Goal: Obtain resource: Download file/media

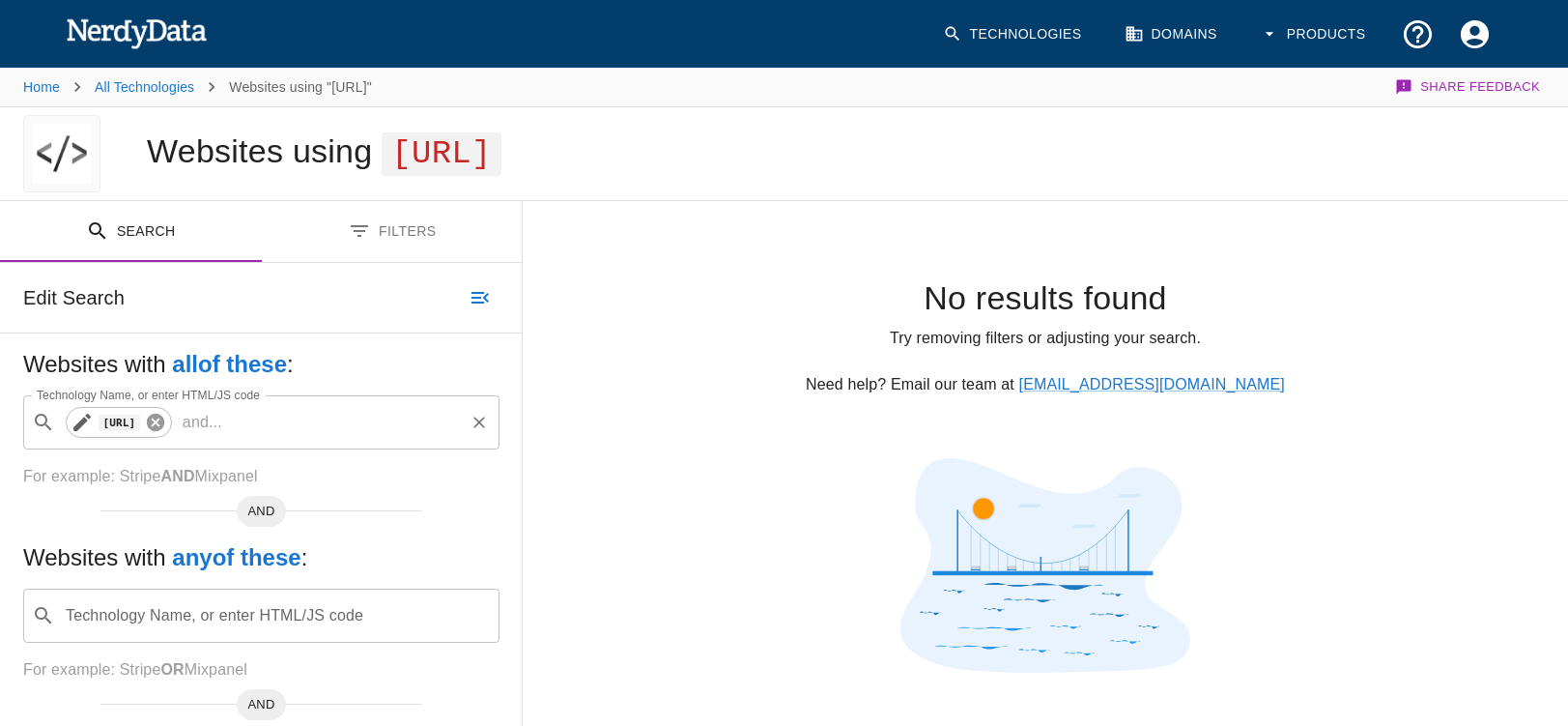
click at [167, 421] on icon at bounding box center [155, 422] width 21 height 21
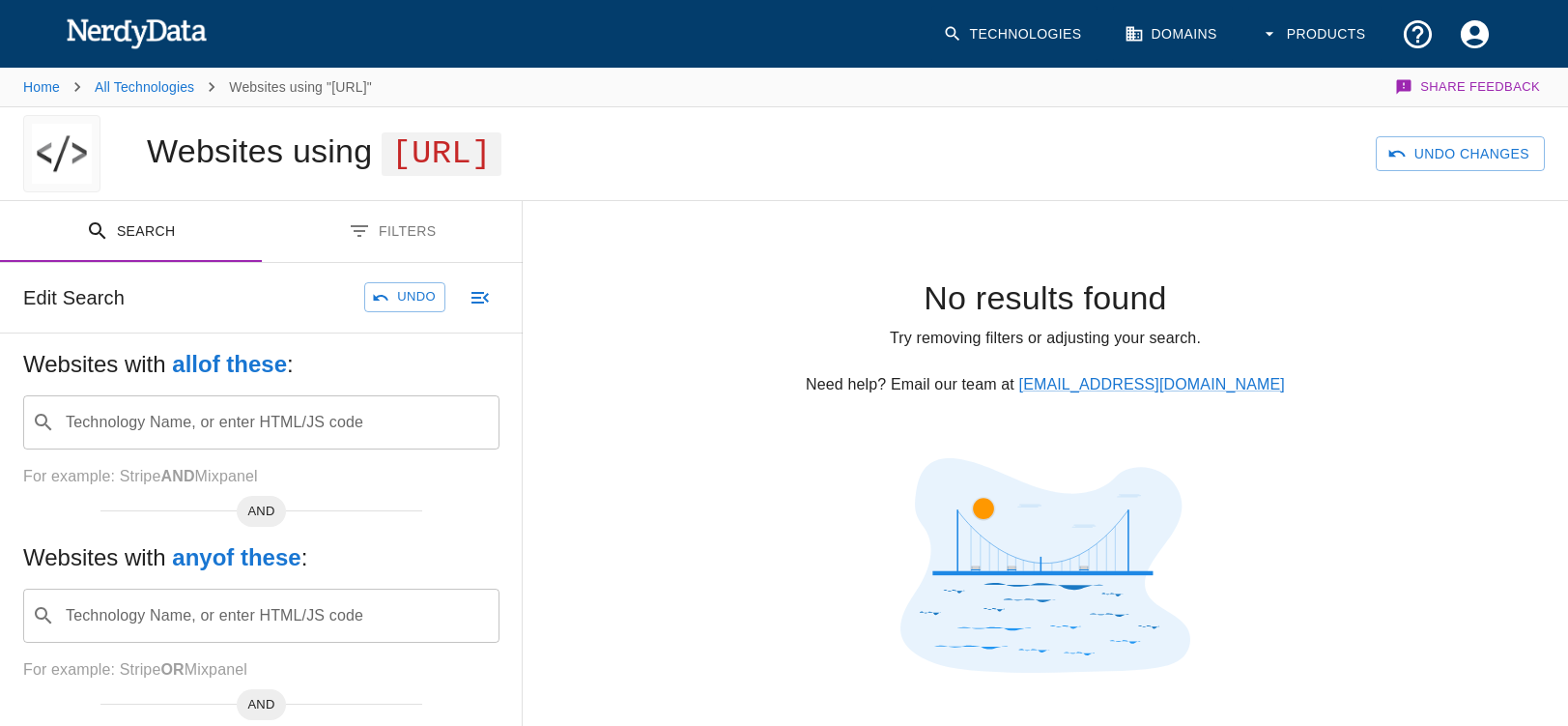
click at [93, 421] on div "Technology Name, or enter HTML/JS code ​ Technology Name, or enter HTML/JS code" at bounding box center [261, 423] width 476 height 55
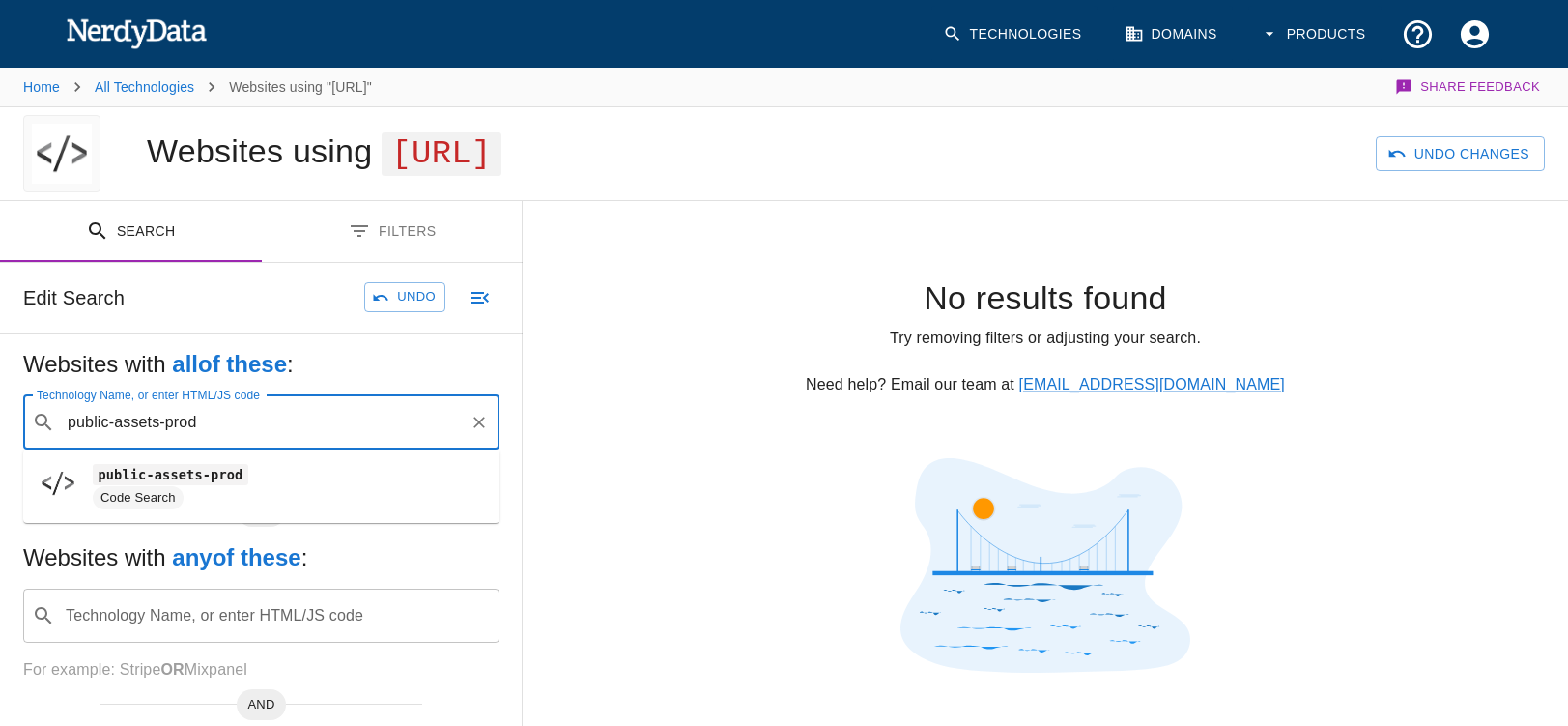
type input "public-assets-prod"
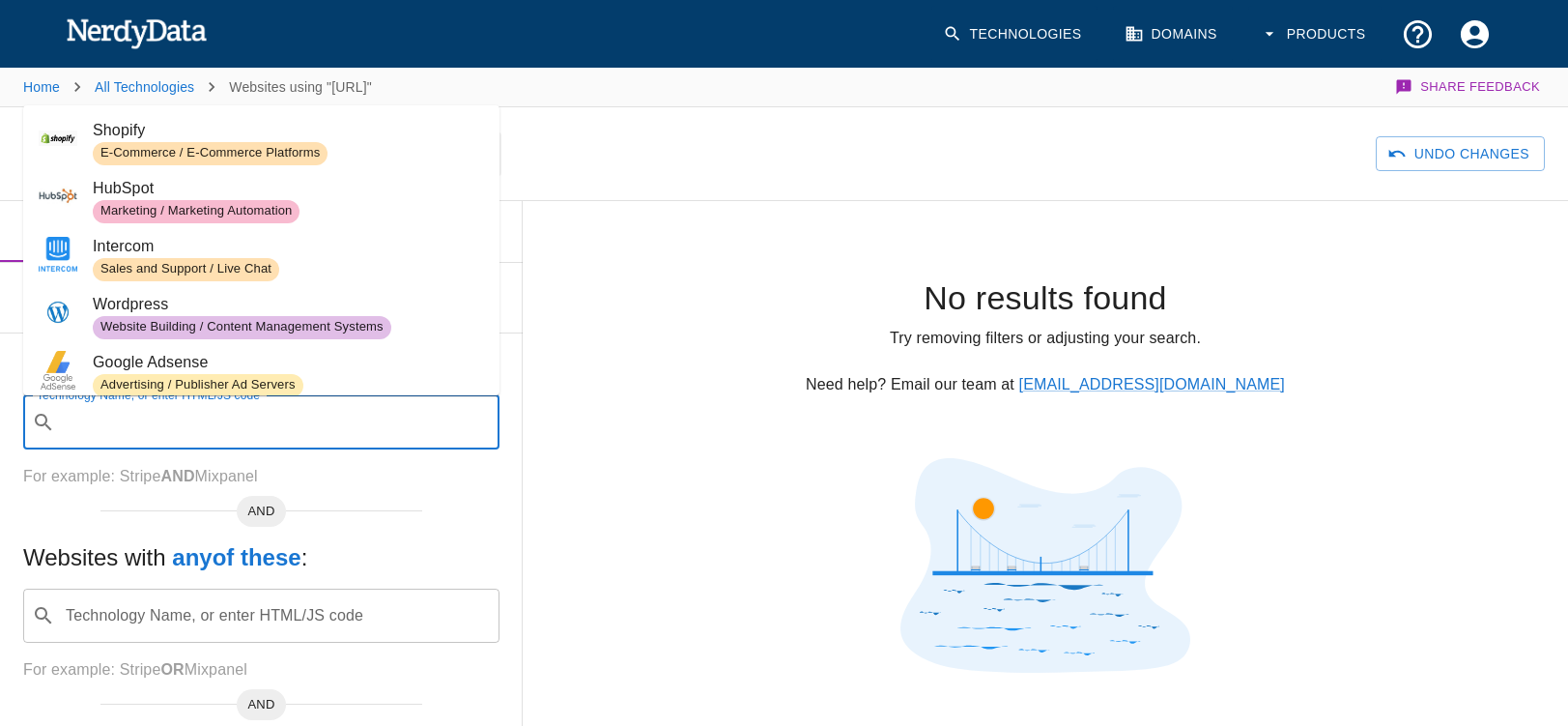
click at [109, 420] on input "Technology Name, or enter HTML/JS code" at bounding box center [277, 422] width 428 height 37
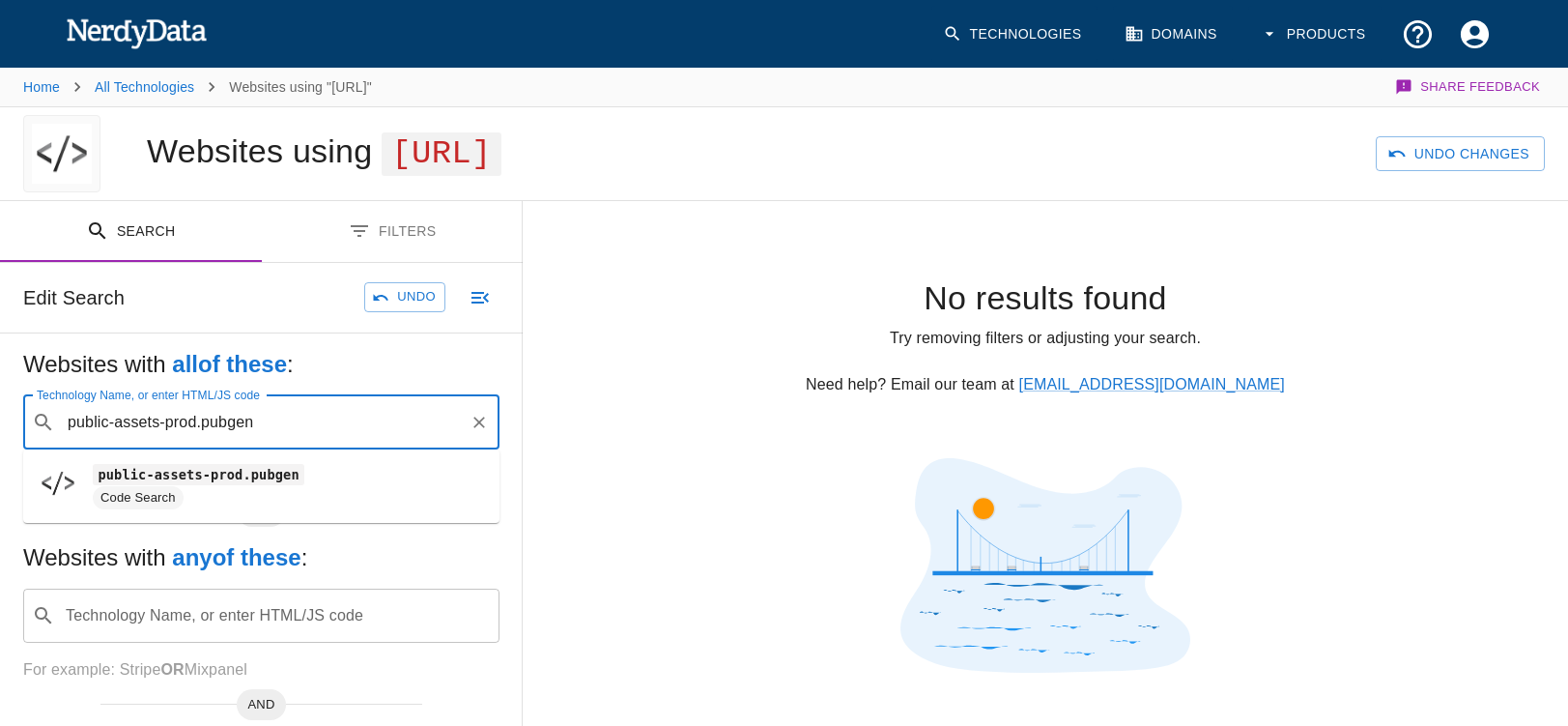
click at [270, 482] on code "public-assets-prod.pubgen" at bounding box center [198, 474] width 211 height 20
type input "public-assets-prod.pubgen"
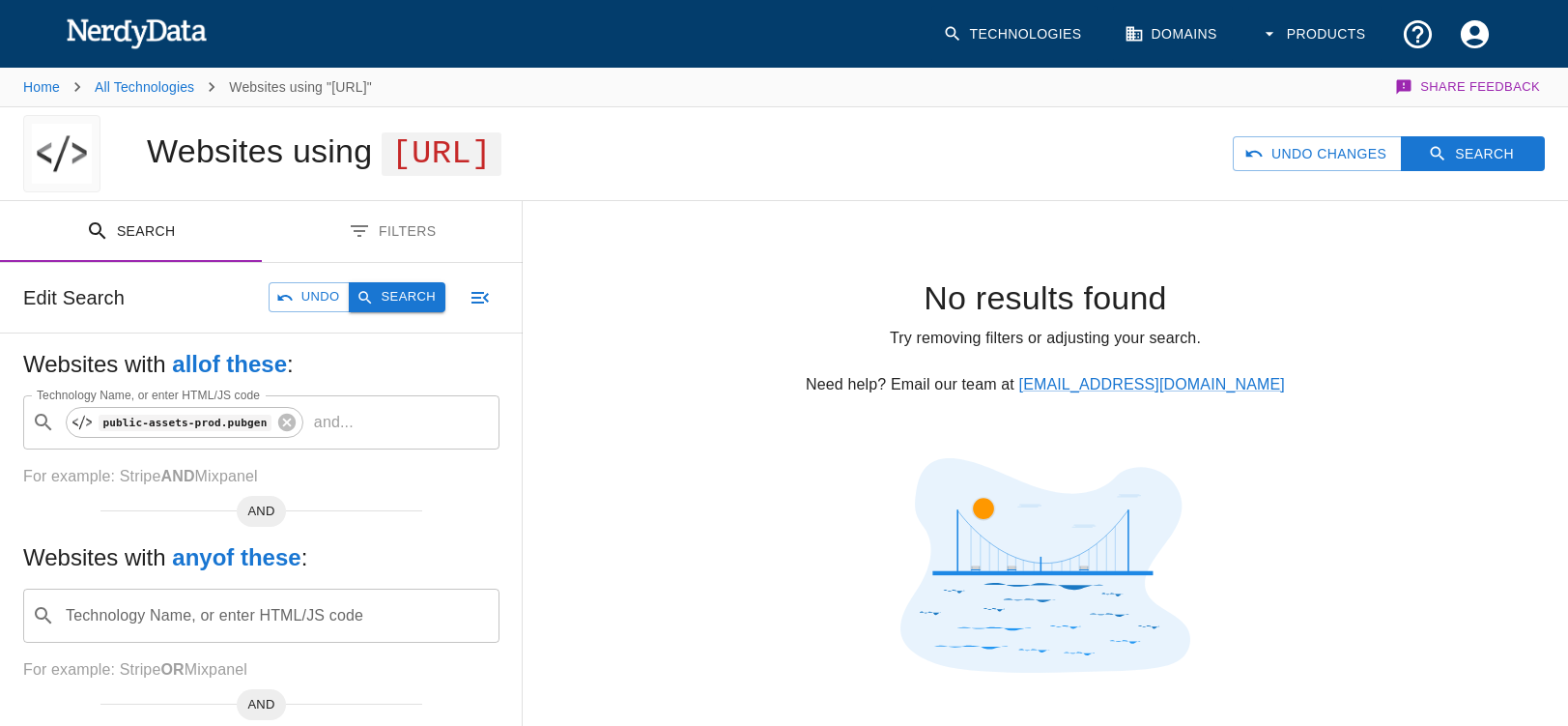
click at [394, 298] on button "Search" at bounding box center [396, 298] width 96 height 30
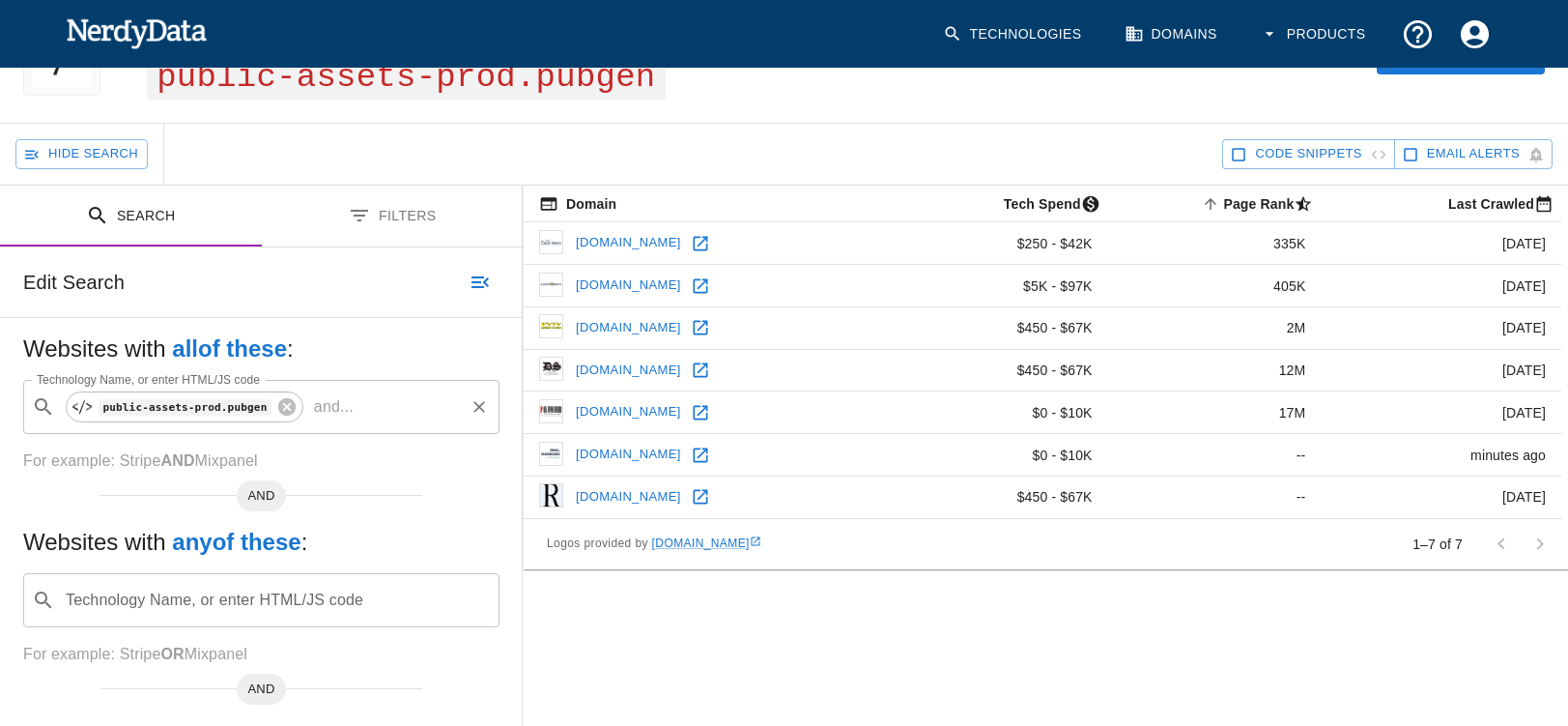
scroll to position [117, 0]
click at [292, 399] on icon at bounding box center [286, 406] width 21 height 21
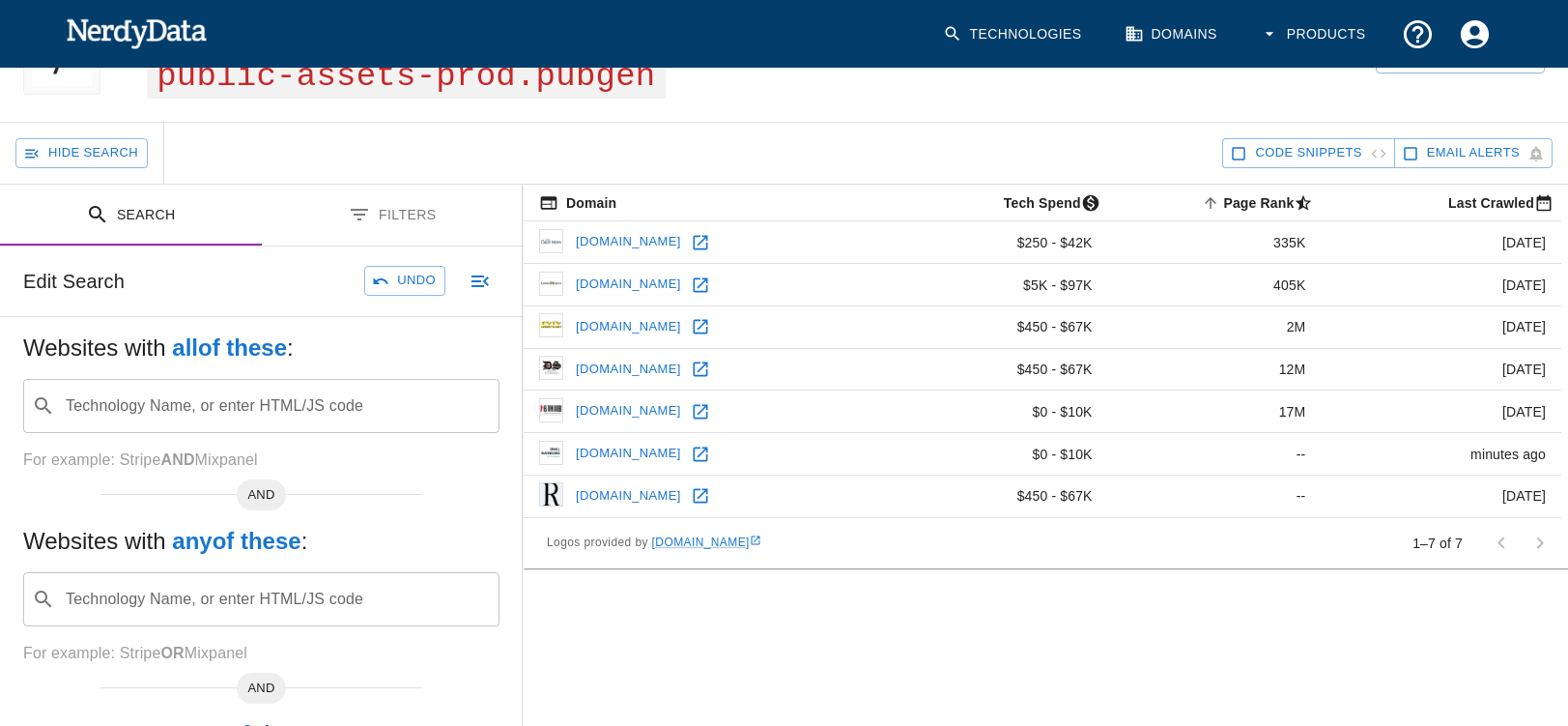
click at [169, 407] on input "Technology Name, or enter HTML/JS code" at bounding box center [277, 406] width 428 height 37
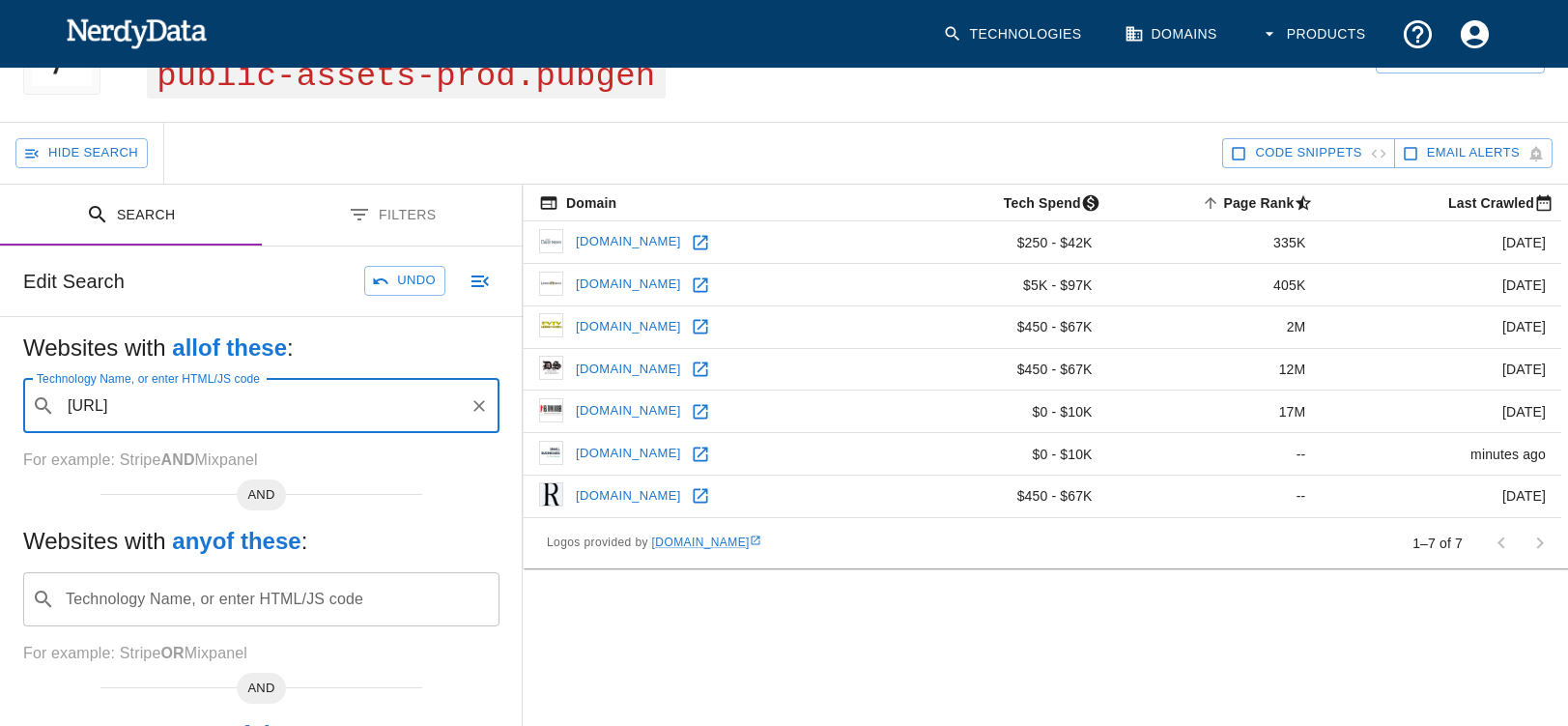
type input "[URL]"
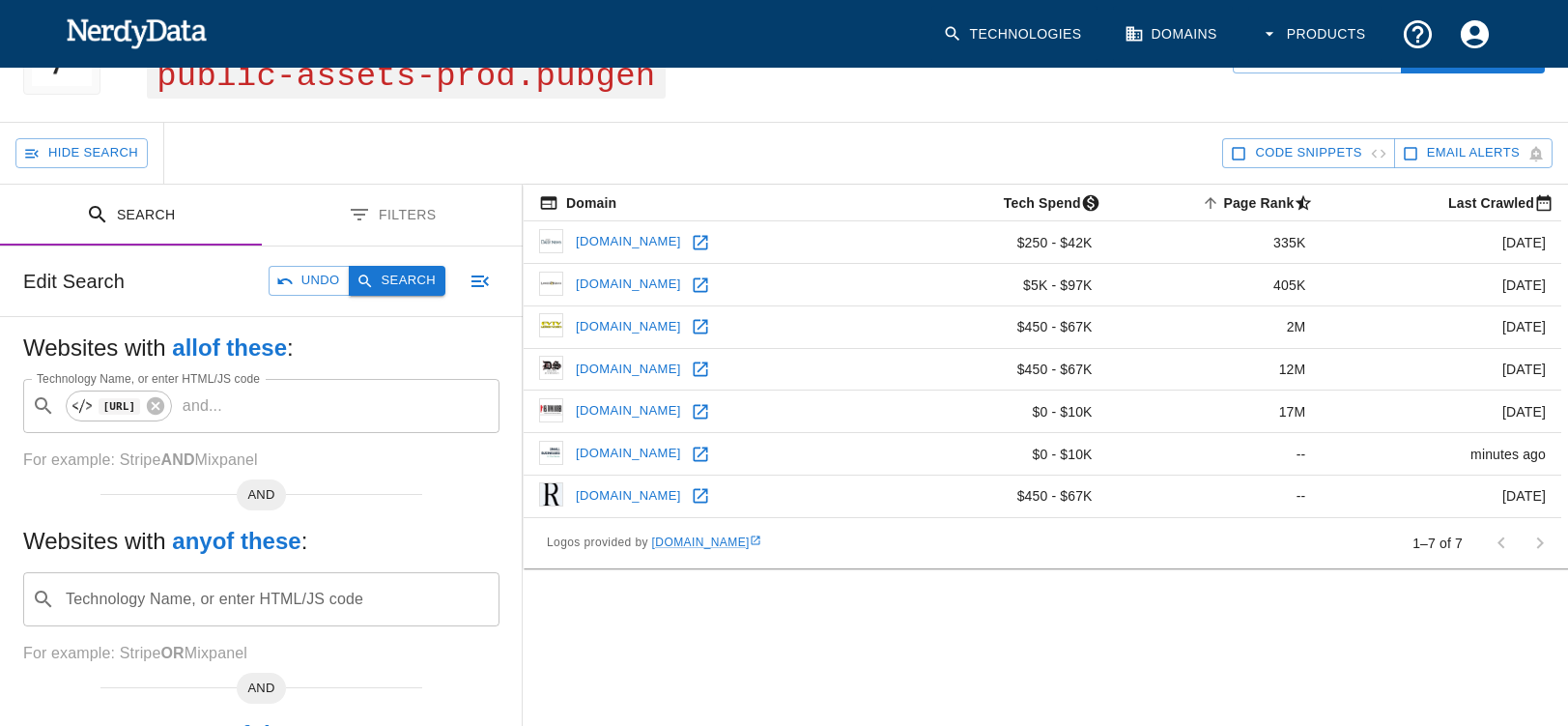
click at [397, 280] on button "Search" at bounding box center [396, 281] width 96 height 30
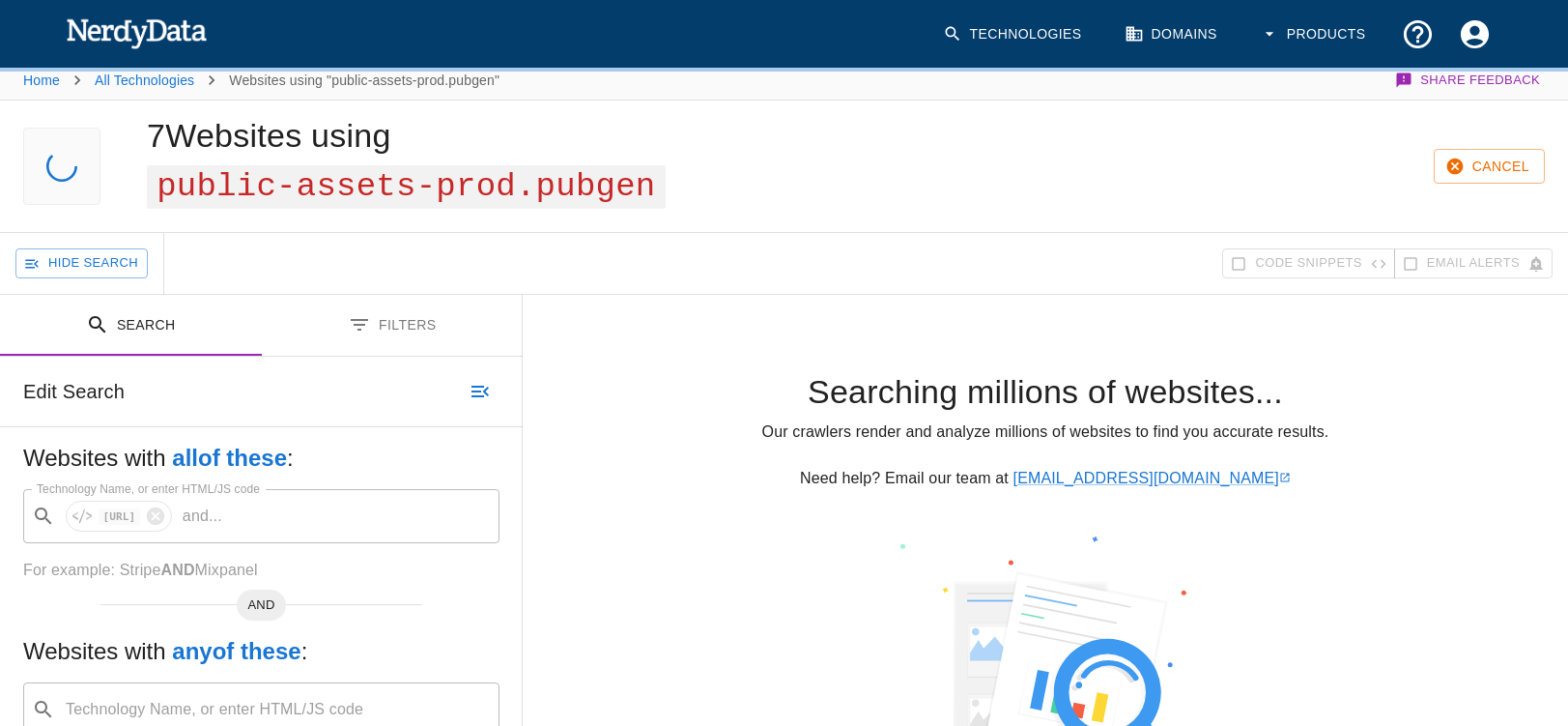
scroll to position [0, 0]
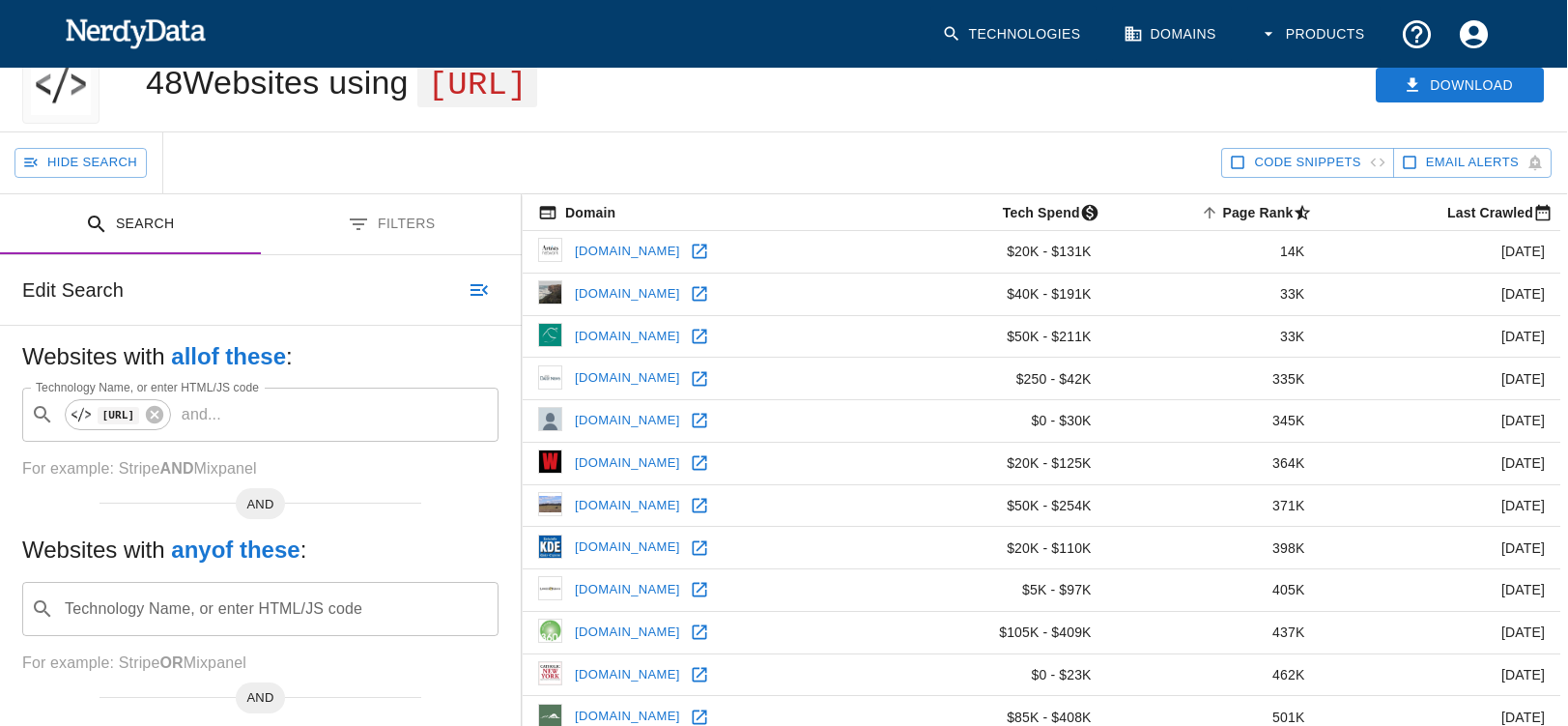
scroll to position [69, 1]
click at [1477, 78] on button "Download" at bounding box center [1460, 84] width 168 height 36
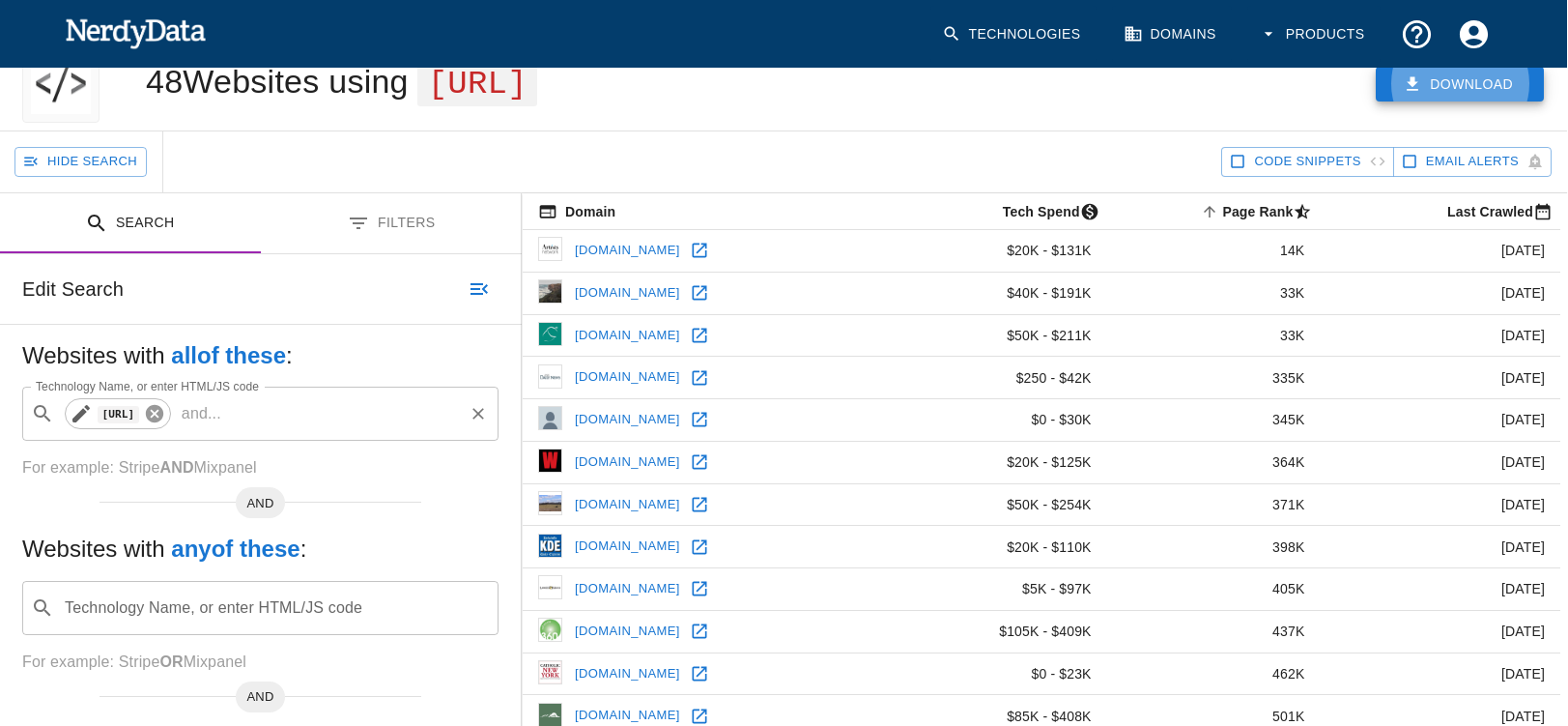
click at [164, 414] on icon at bounding box center [155, 414] width 18 height 18
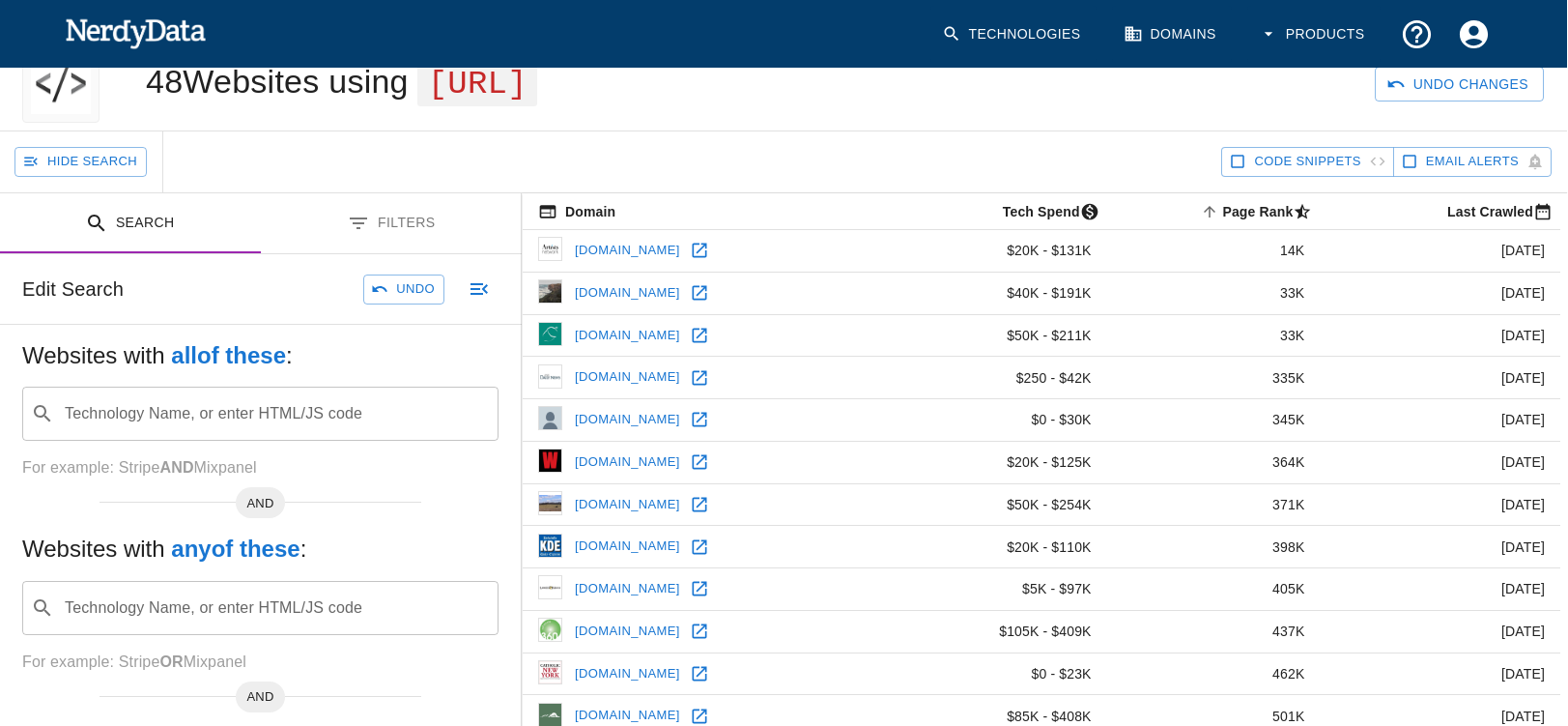
click at [100, 418] on input "Technology Name, or enter HTML/JS code" at bounding box center [276, 414] width 428 height 37
paste input "<a href="/[PERSON_NAME]""
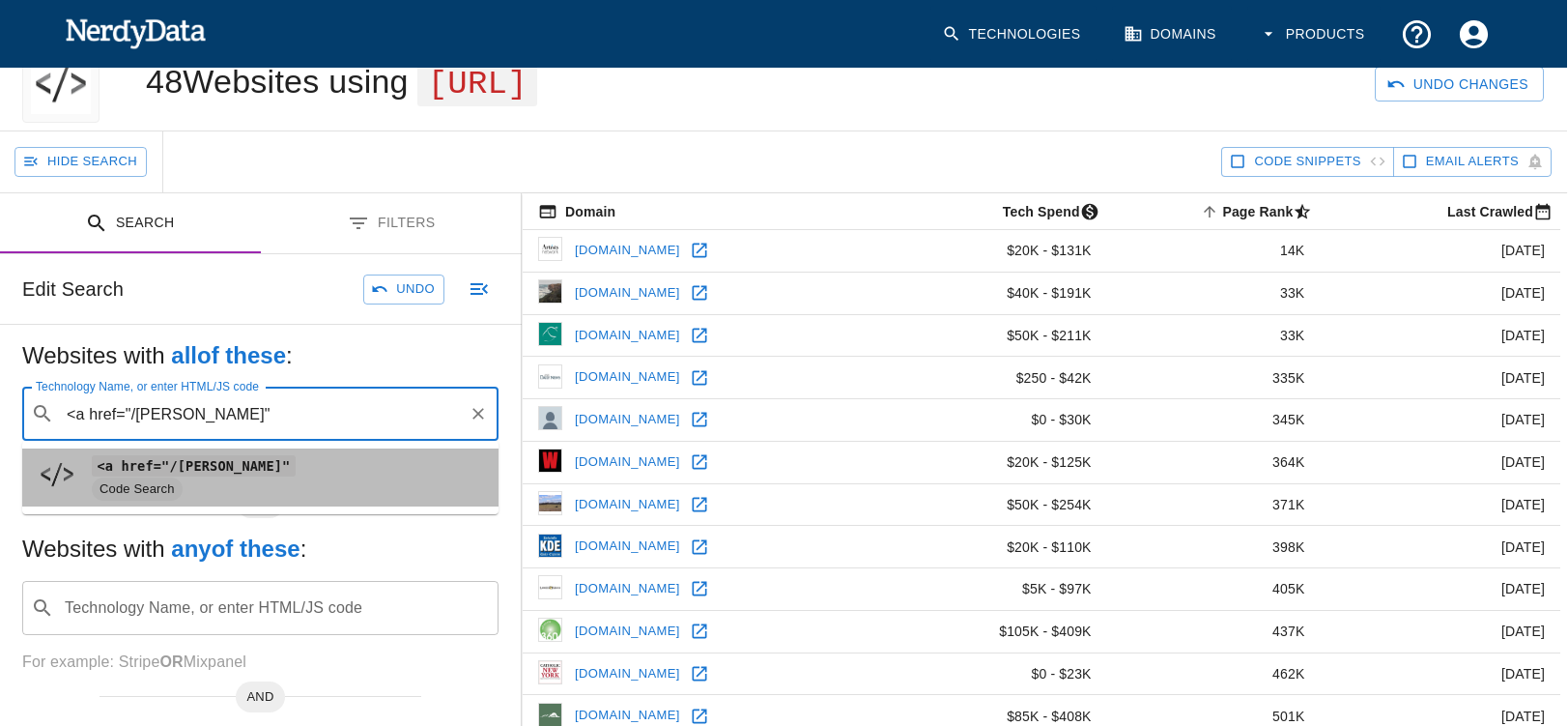
click at [166, 465] on code "<a href="/[PERSON_NAME]"" at bounding box center [194, 465] width 204 height 20
type input "<a href="/[PERSON_NAME]""
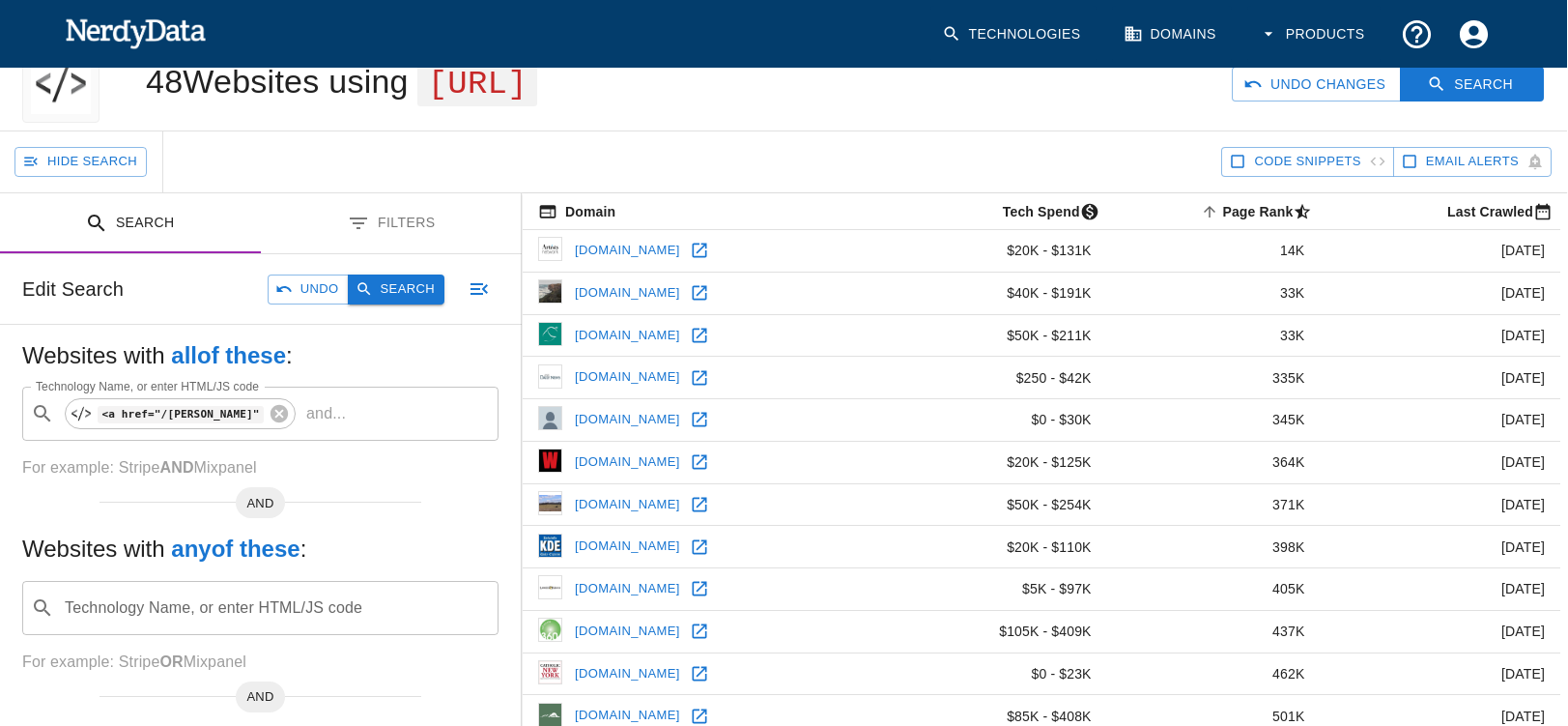
click at [373, 292] on button "Search" at bounding box center [395, 290] width 96 height 30
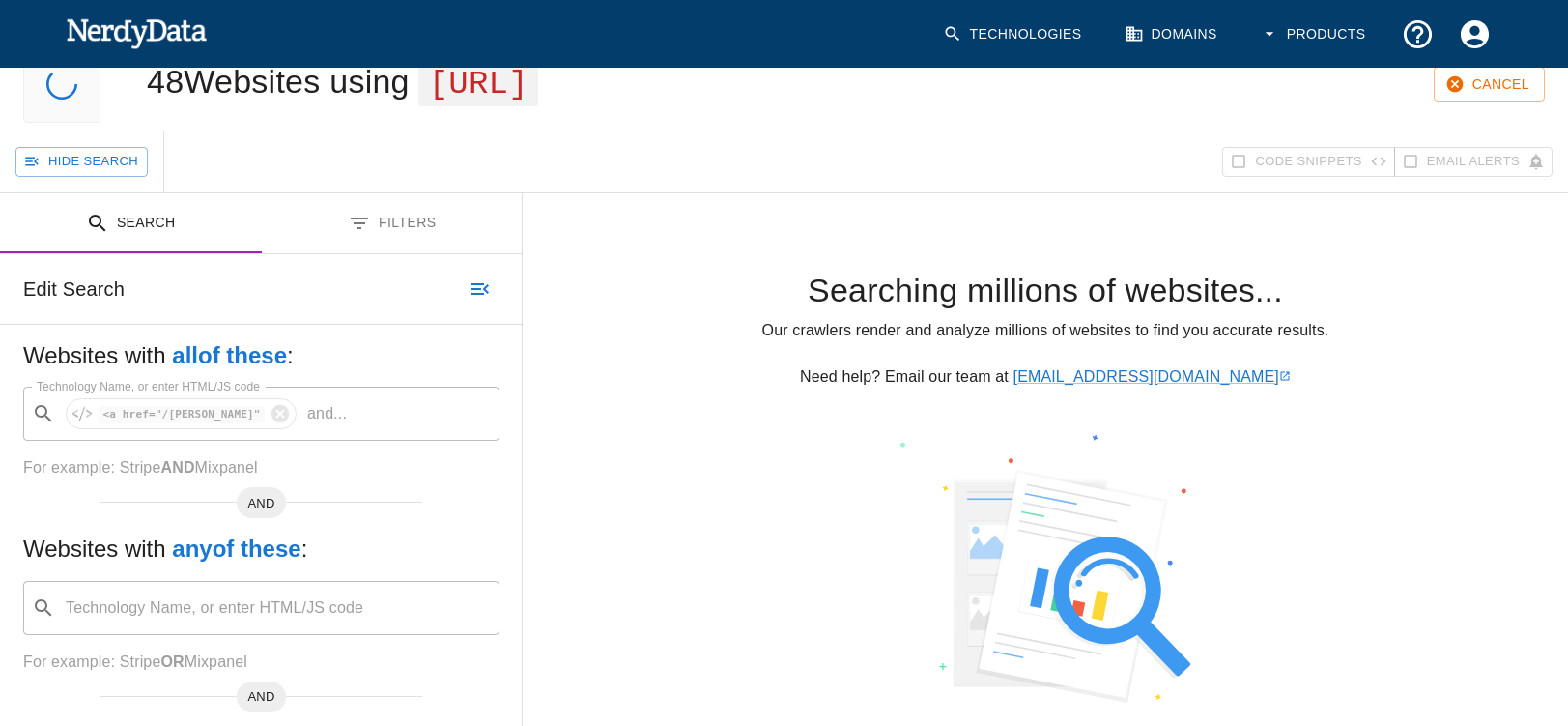
scroll to position [0, 0]
